Goal: Task Accomplishment & Management: Manage account settings

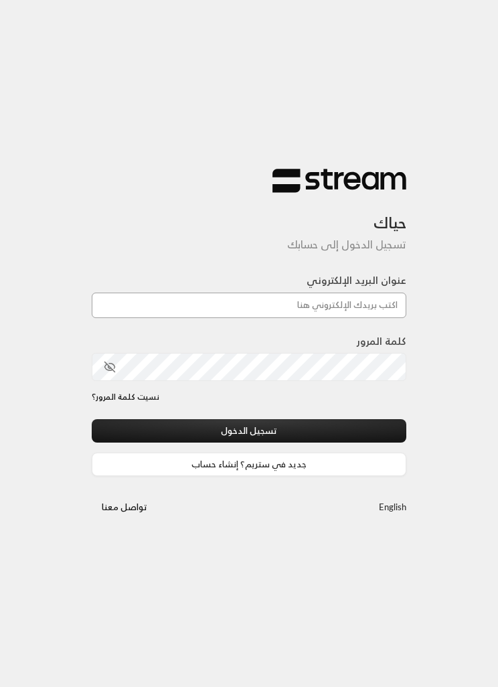
type input "aihtiwa.1991@hotmail.com"
click at [249, 432] on button "تسجيل الدخول" at bounding box center [249, 430] width 315 height 23
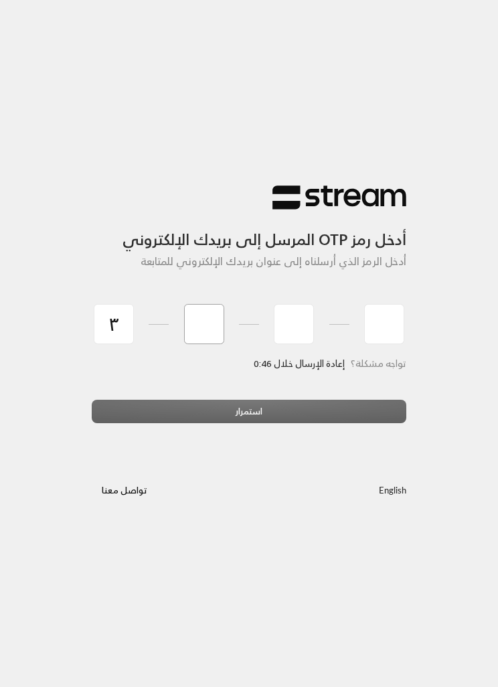
type input "3"
type input "5"
type input "3"
click at [279, 417] on div "استمرار" at bounding box center [249, 416] width 315 height 33
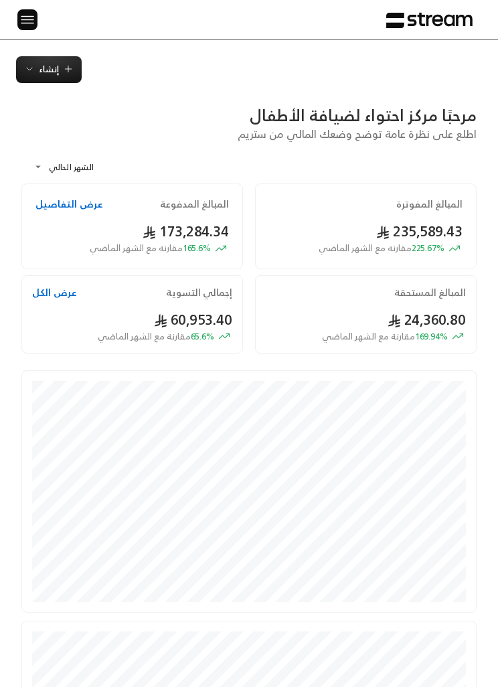
click at [26, 13] on img at bounding box center [27, 19] width 16 height 17
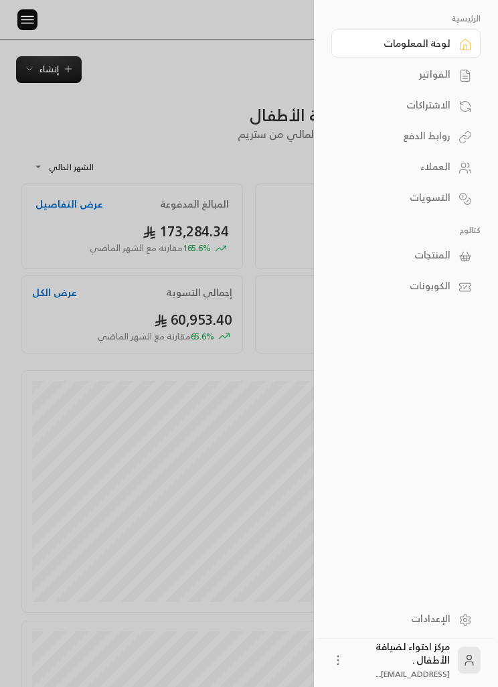
click at [453, 68] on link "الفواتير" at bounding box center [406, 74] width 149 height 28
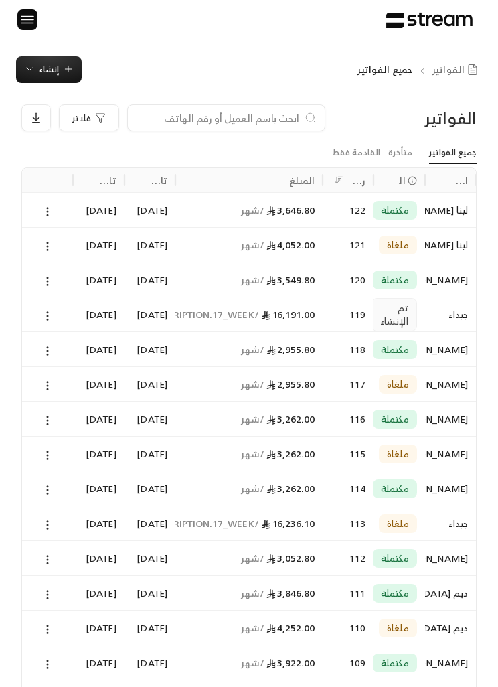
click at [50, 318] on icon at bounding box center [48, 316] width 12 height 12
click at [68, 348] on li "عرض" at bounding box center [62, 349] width 32 height 23
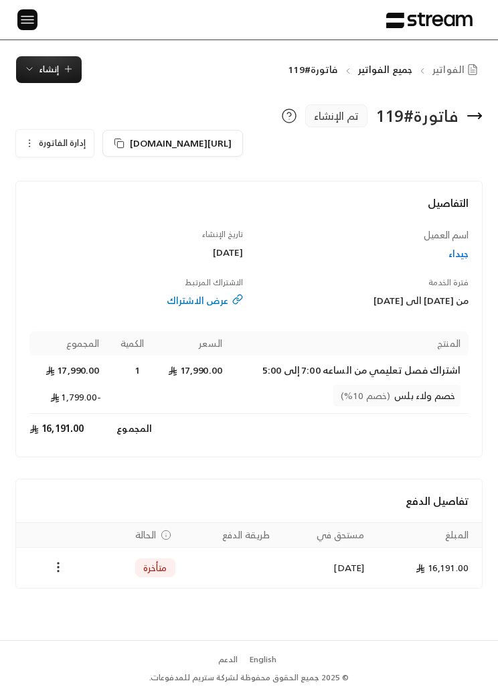
click at [169, 139] on span "https://streampay.sa/s/3QPQZ" at bounding box center [181, 143] width 102 height 17
click at [34, 141] on icon "button" at bounding box center [29, 143] width 11 height 11
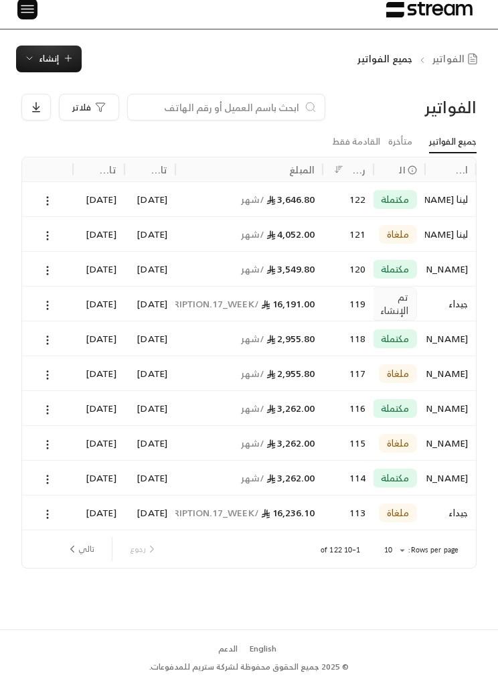
scroll to position [3, 0]
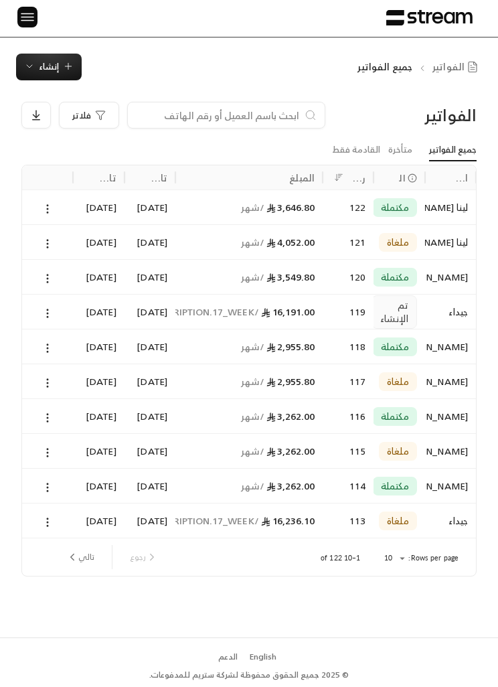
click at [64, 561] on button "تالي" at bounding box center [80, 557] width 39 height 23
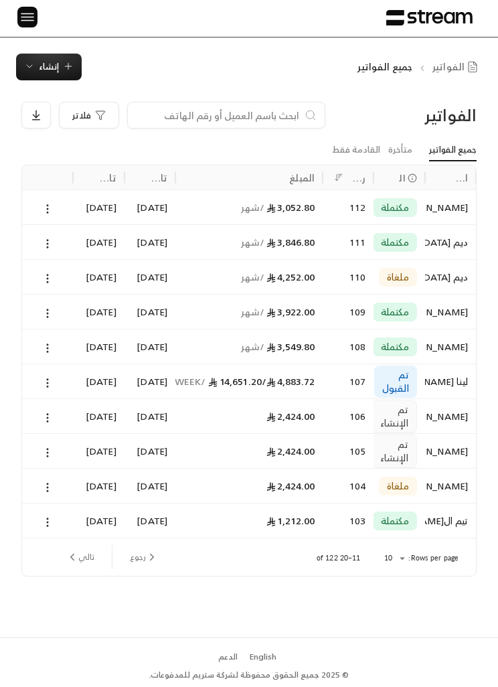
click at [53, 410] on button at bounding box center [47, 417] width 15 height 15
click at [58, 450] on li "عرض" at bounding box center [62, 451] width 32 height 23
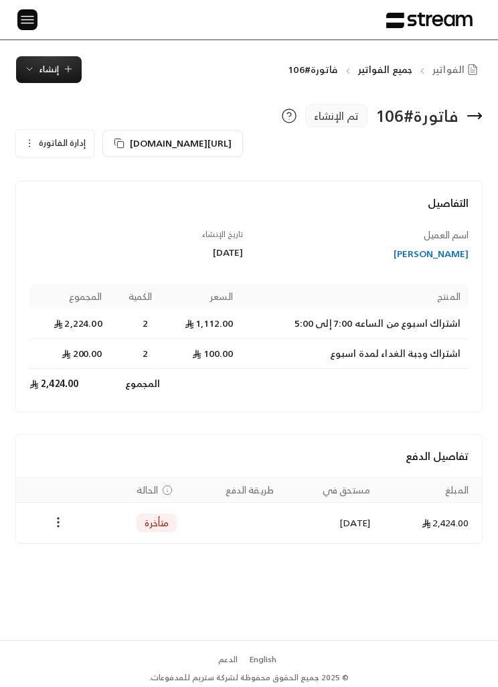
click at [64, 521] on icon "Payments" at bounding box center [58, 522] width 13 height 13
click at [71, 562] on li "تغيير الحالة الى مدفوعة" at bounding box center [105, 556] width 97 height 23
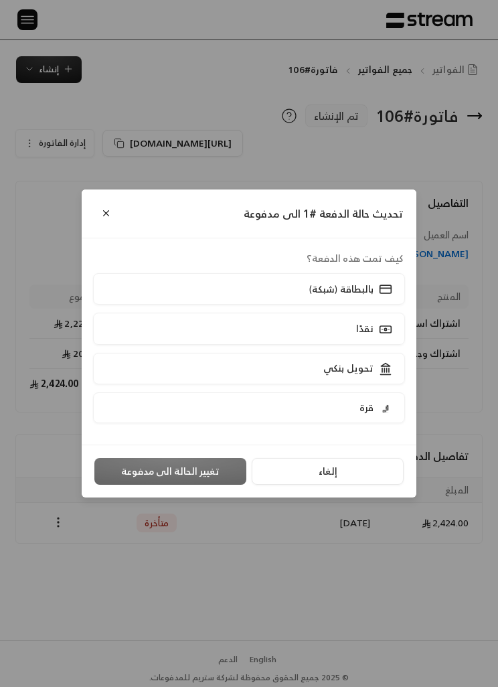
click at [230, 385] on label "تحويل بنكي" at bounding box center [249, 368] width 312 height 31
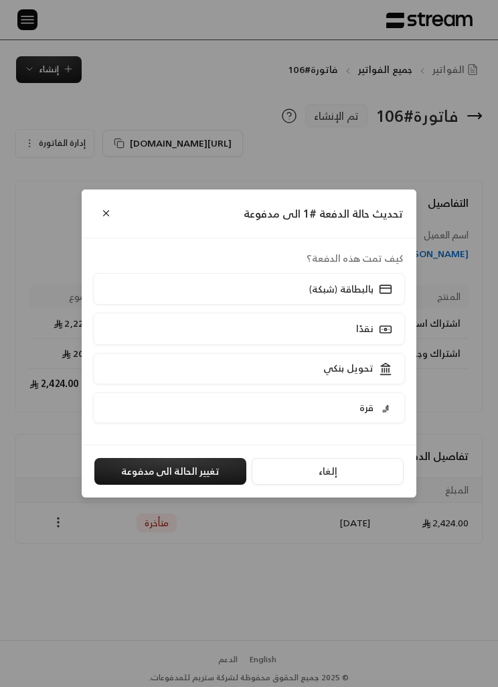
click at [159, 485] on button "تغيير الحالة الى مدفوعة" at bounding box center [170, 471] width 152 height 27
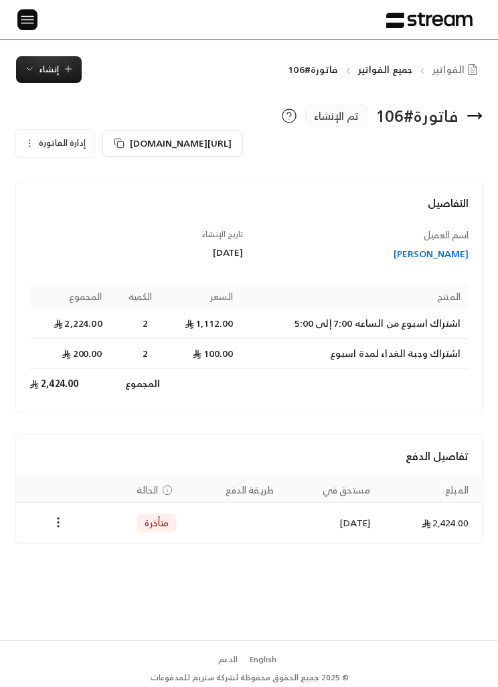
click at [55, 527] on icon "Payments" at bounding box center [58, 522] width 13 height 13
click at [78, 549] on li "تغيير الحالة الى مدفوعة" at bounding box center [105, 556] width 97 height 23
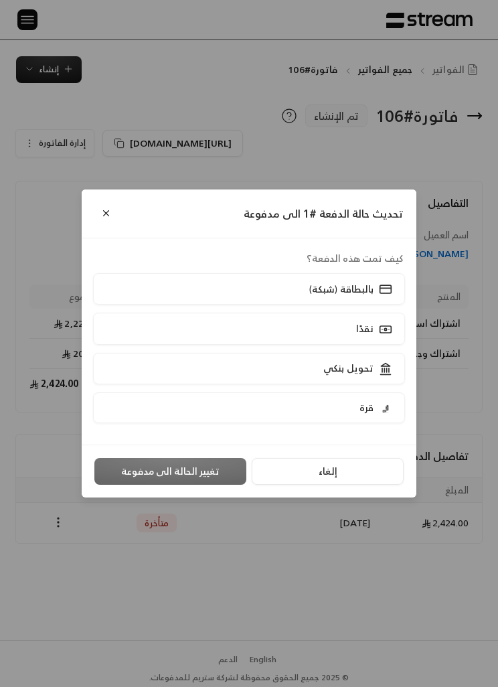
click at [181, 385] on label "تحويل بنكي" at bounding box center [249, 368] width 312 height 31
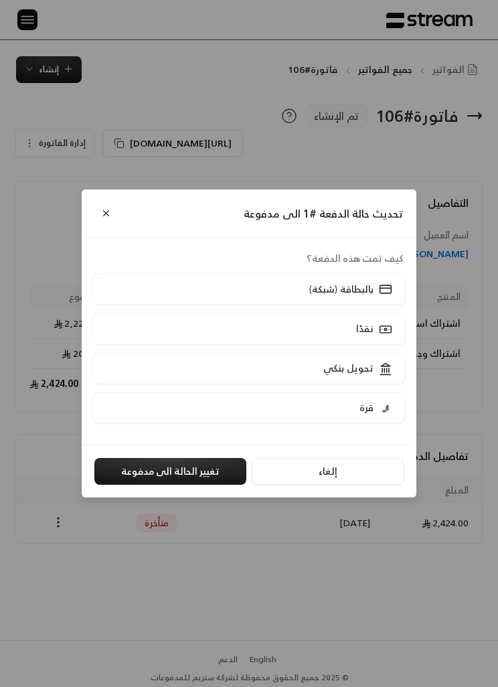
click at [147, 485] on button "تغيير الحالة الى مدفوعة" at bounding box center [170, 471] width 152 height 27
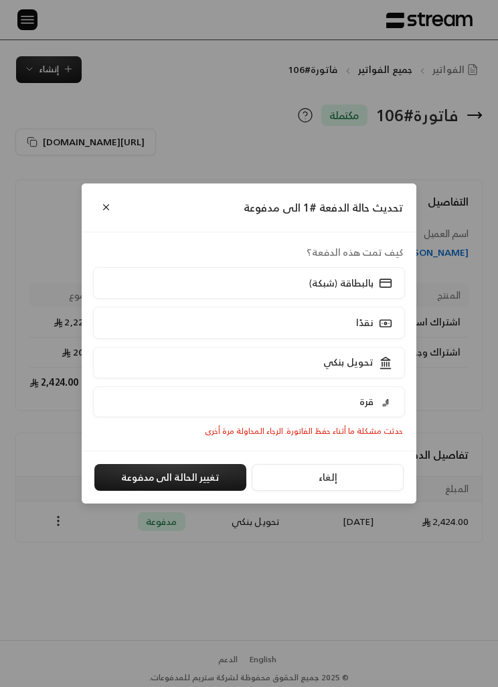
click at [105, 218] on button "Close" at bounding box center [105, 207] width 21 height 21
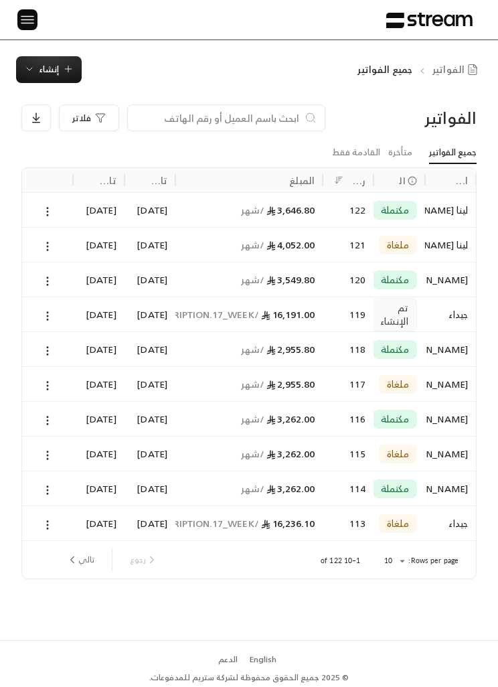
click at [61, 550] on button "تالي" at bounding box center [80, 560] width 39 height 23
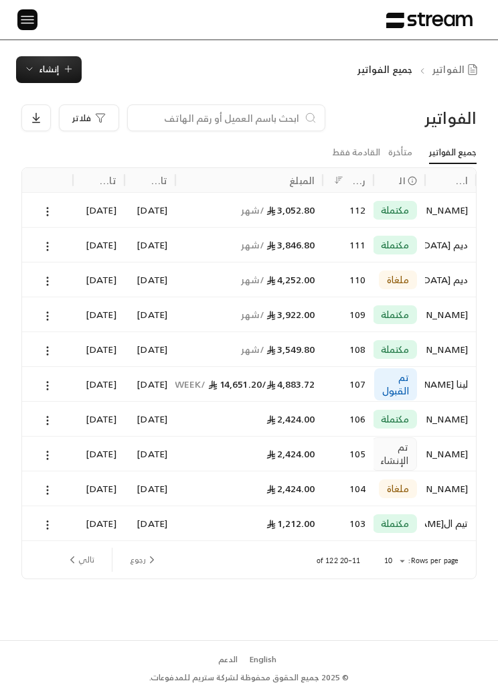
click at [54, 450] on icon at bounding box center [48, 456] width 12 height 12
click at [54, 533] on div at bounding box center [249, 343] width 498 height 687
click at [77, 550] on button "تالي" at bounding box center [80, 560] width 39 height 23
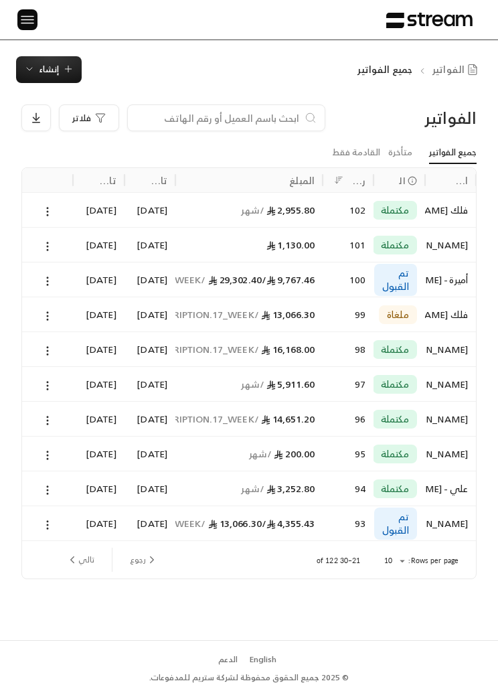
click at [130, 539] on div "23/08/2025" at bounding box center [150, 523] width 51 height 35
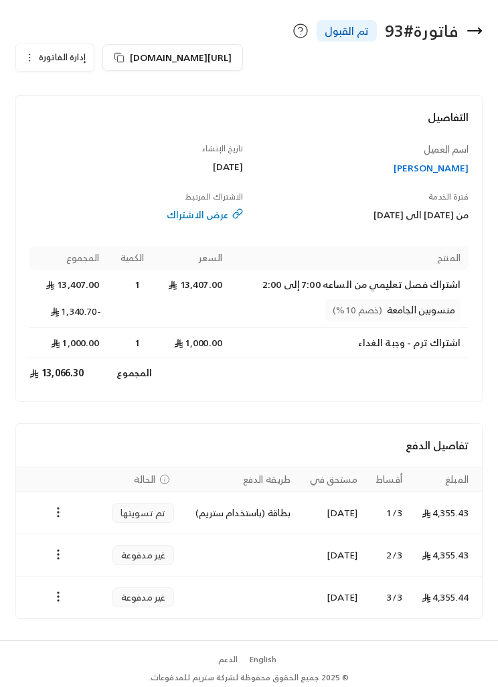
scroll to position [84, 0]
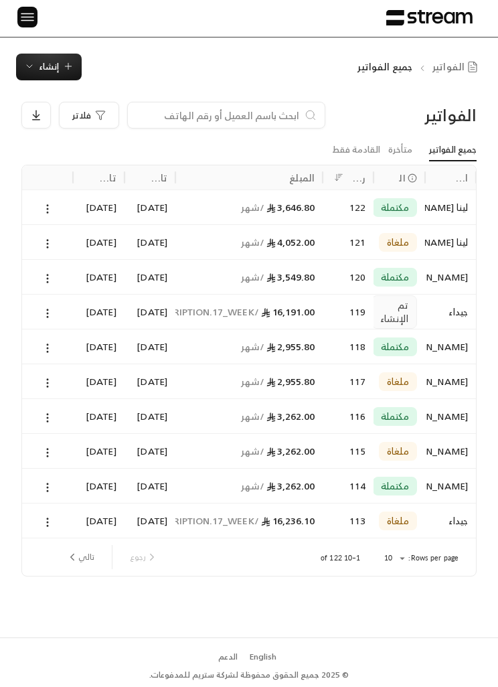
scroll to position [1, 0]
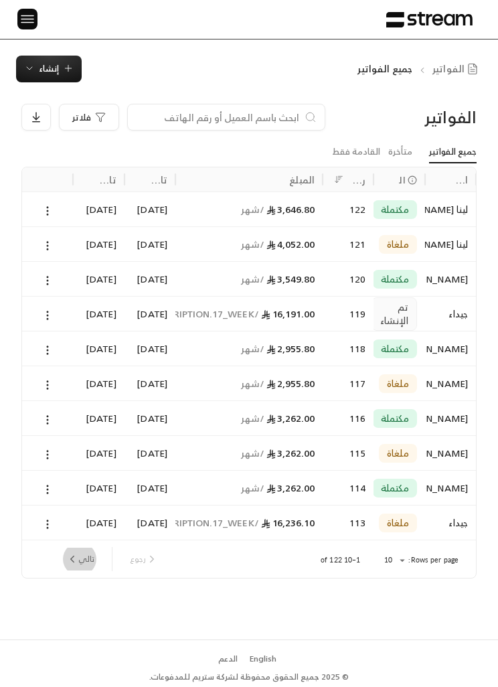
click at [75, 557] on icon "next page" at bounding box center [72, 559] width 12 height 12
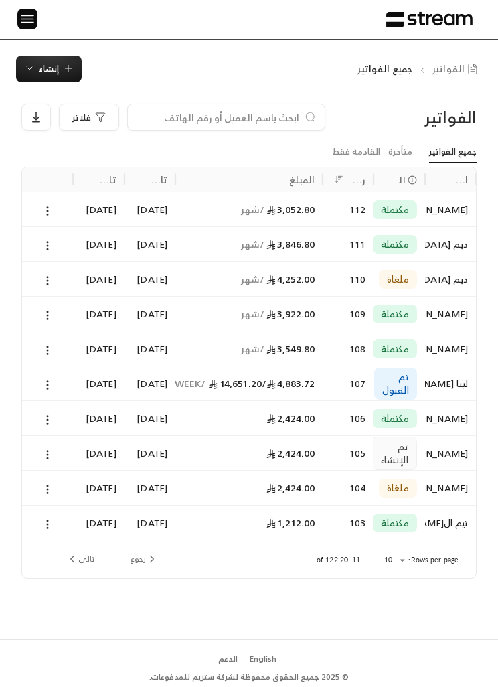
click at [0, 456] on div "الفواتير فلاتر جميع الفواتير متأخرة القادمة فقط اسم العميل الحالة رقم الفاتورة …" at bounding box center [249, 360] width 498 height 557
click at [59, 447] on div at bounding box center [47, 453] width 35 height 34
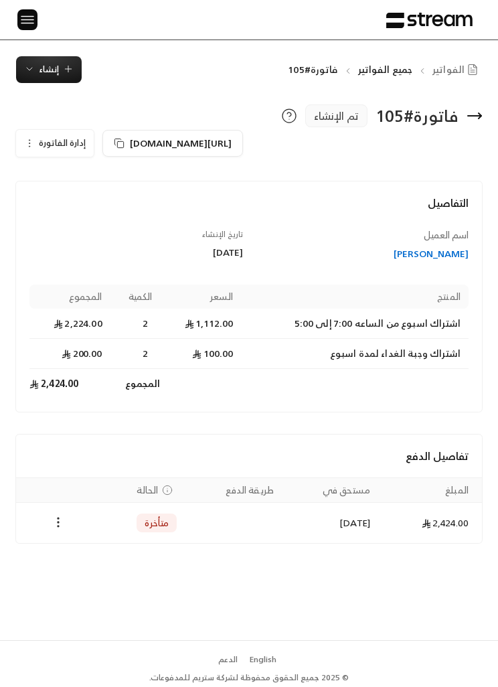
click at [76, 525] on div "Payments" at bounding box center [58, 523] width 68 height 16
click at [50, 516] on button "Payments" at bounding box center [58, 523] width 16 height 16
click at [78, 547] on li "تغيير الحالة الى مدفوعة" at bounding box center [105, 556] width 97 height 23
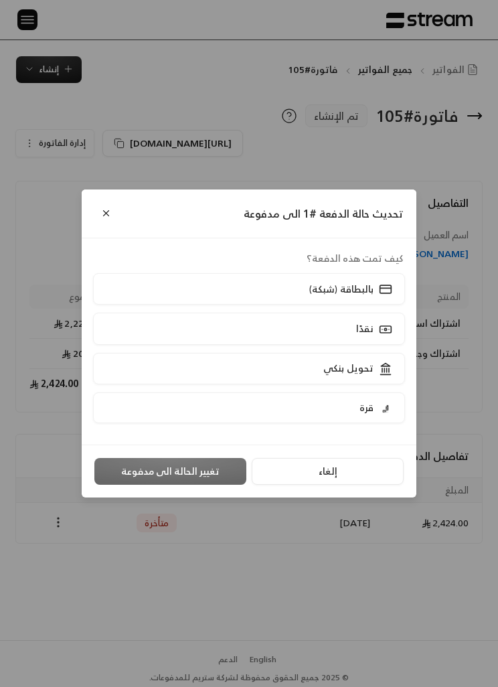
click at [395, 378] on label "تحويل بنكي" at bounding box center [249, 368] width 312 height 31
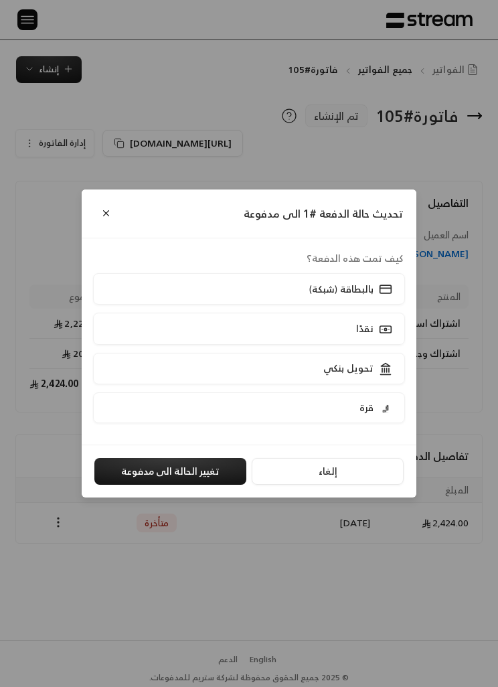
click at [154, 468] on button "تغيير الحالة الى مدفوعة" at bounding box center [170, 471] width 152 height 27
